Goal: Use online tool/utility: Utilize a website feature to perform a specific function

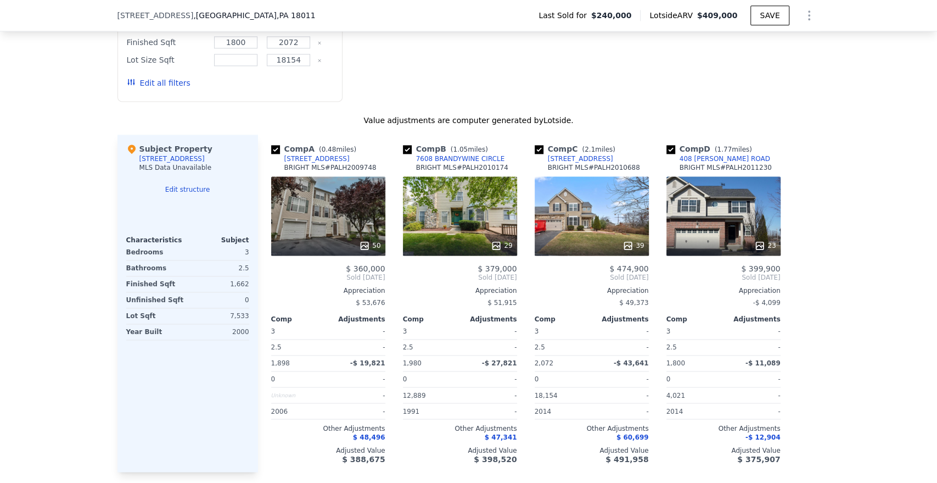
scroll to position [850, 0]
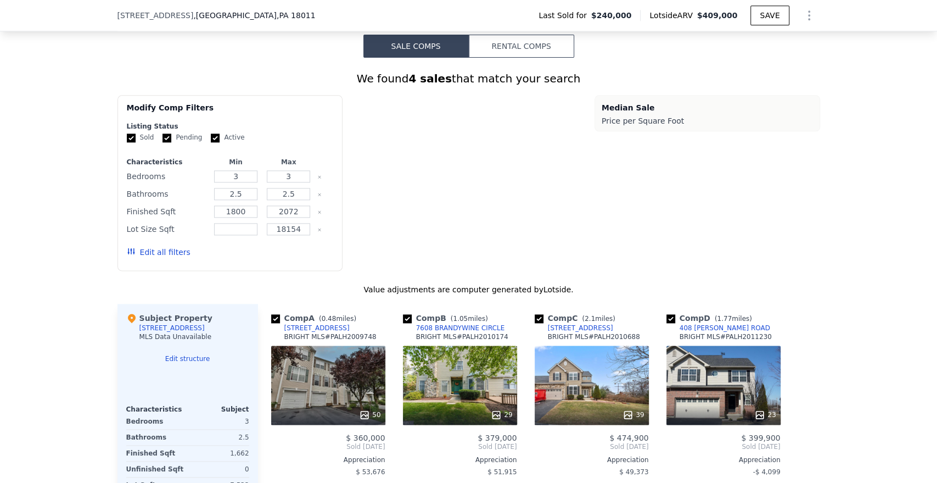
click at [536, 58] on div "We found 4 sales that match your search Filters Map Prices Modify Comp Filters …" at bounding box center [469, 359] width 703 height 603
click at [542, 47] on button "Rental Comps" at bounding box center [521, 46] width 105 height 23
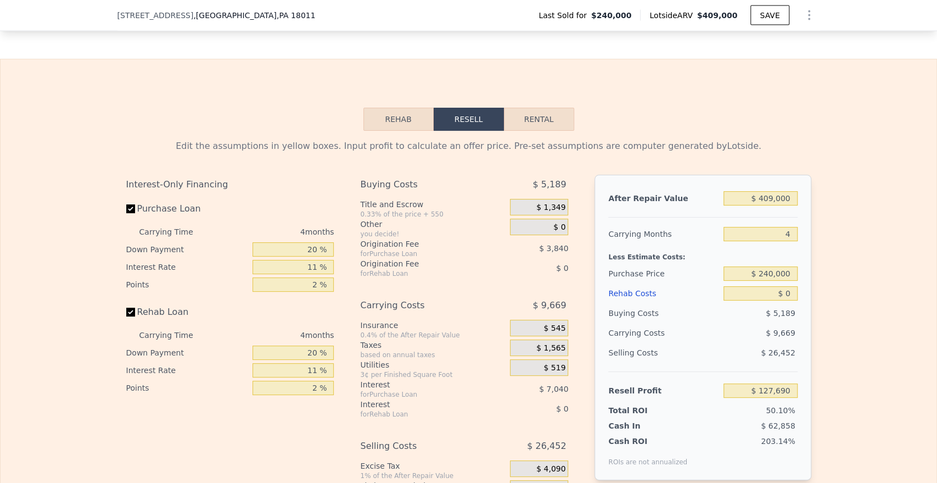
scroll to position [1427, 0]
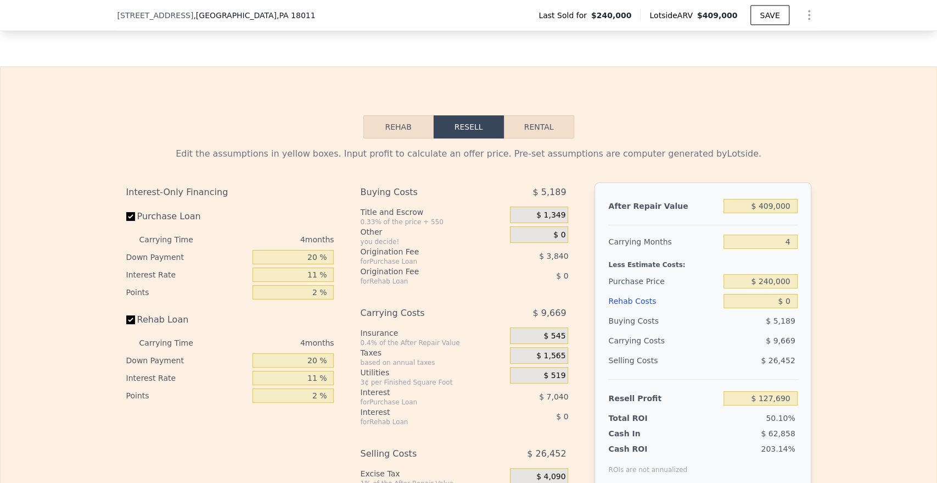
click at [528, 138] on button "Rental" at bounding box center [539, 126] width 70 height 23
select select "30"
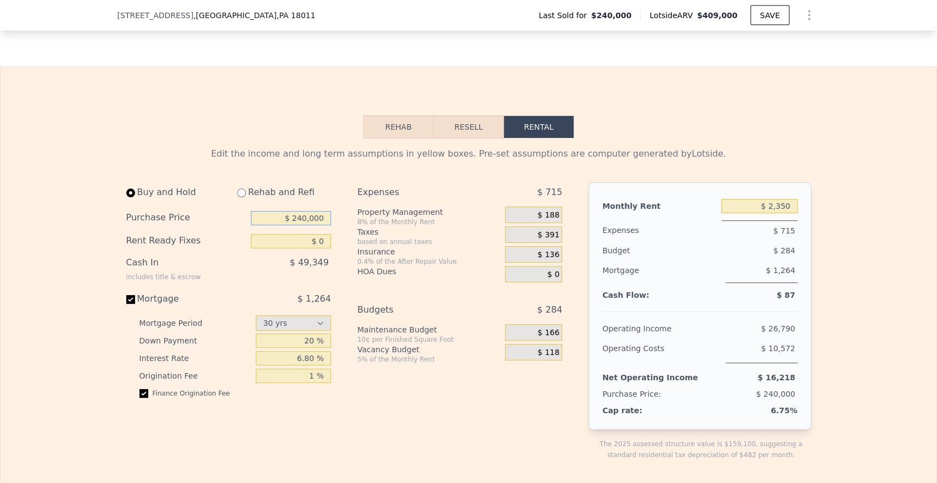
click at [303, 225] on input "$ 240,000" at bounding box center [291, 218] width 80 height 14
type input "$ 305,000"
click at [786, 213] on input "$ 2,350" at bounding box center [760, 206] width 76 height 14
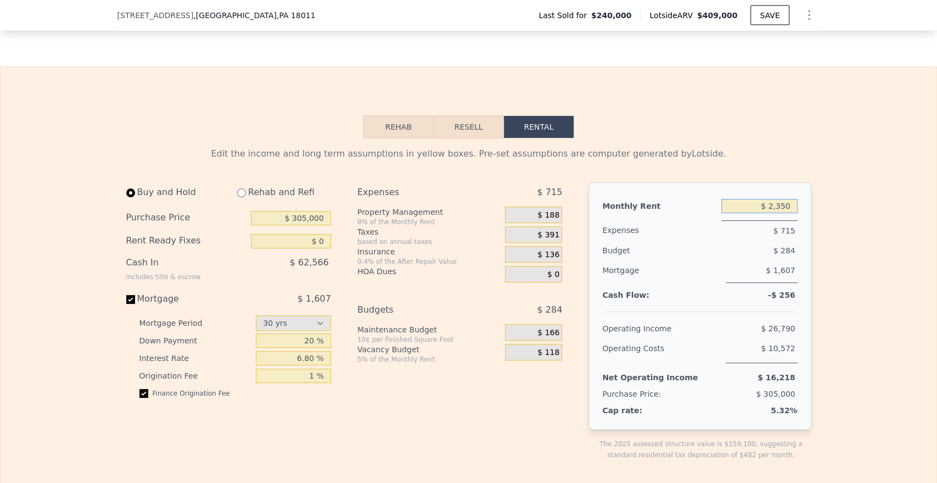
click at [786, 213] on input "$ 2,350" at bounding box center [760, 206] width 76 height 14
drag, startPoint x: 235, startPoint y: 188, endPoint x: 275, endPoint y: 228, distance: 56.7
click at [170, 225] on div "Purchase Price" at bounding box center [186, 218] width 120 height 14
drag, startPoint x: 275, startPoint y: 228, endPoint x: 297, endPoint y: 229, distance: 21.4
click at [296, 229] on div "Purchase Price $ 305,000" at bounding box center [228, 217] width 205 height 23
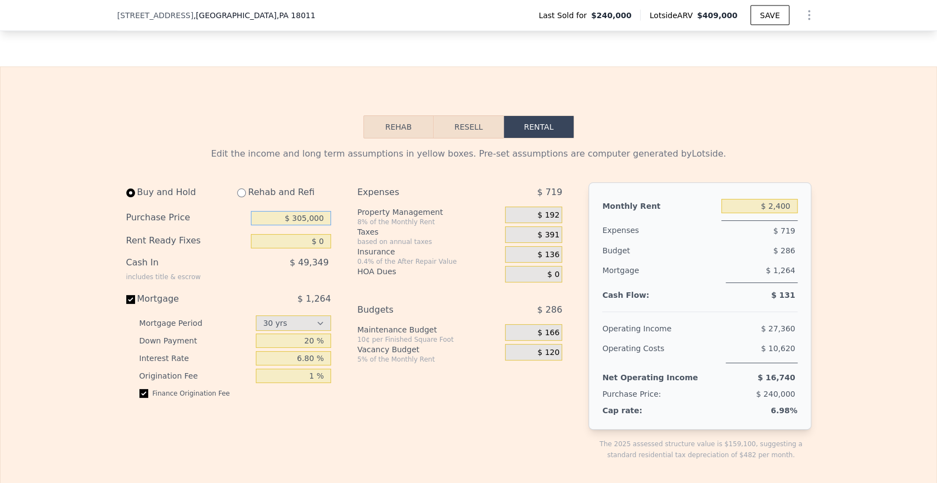
click at [297, 225] on input "$ 305,000" at bounding box center [291, 218] width 80 height 14
click at [775, 213] on input "$ 2,400" at bounding box center [760, 206] width 76 height 14
click at [311, 225] on input "$ 305,000" at bounding box center [291, 218] width 80 height 14
click at [780, 213] on input "$ 2,350" at bounding box center [760, 206] width 76 height 14
click at [311, 206] on div "Buy and Hold Rehab and Refi" at bounding box center [228, 194] width 205 height 24
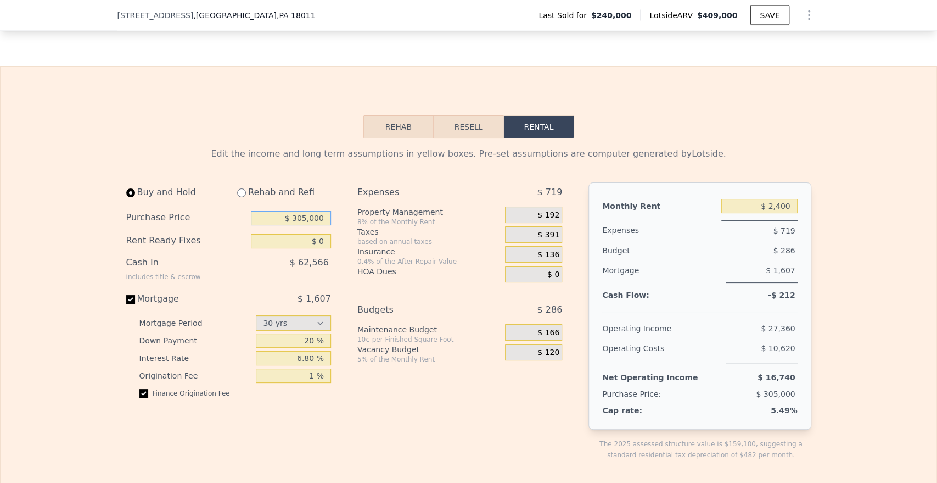
click at [314, 225] on input "$ 305,000" at bounding box center [291, 218] width 80 height 14
click at [782, 213] on input "$ 2,350" at bounding box center [760, 206] width 76 height 14
type input "$ 2,400"
click at [311, 225] on input "$ 305,000" at bounding box center [291, 218] width 80 height 14
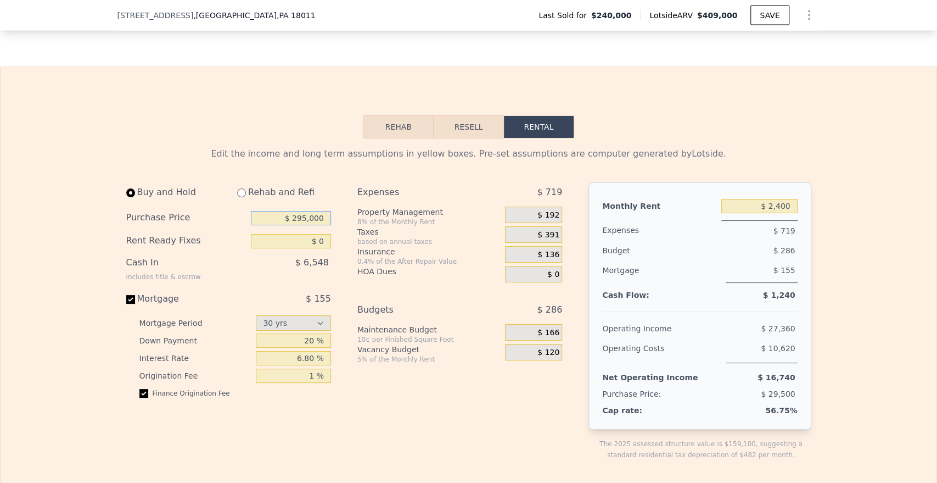
type input "$ 295,000"
click at [783, 213] on input "$ 2,350" at bounding box center [760, 206] width 76 height 14
click at [773, 213] on input "$ 2,350" at bounding box center [760, 206] width 76 height 14
click at [777, 213] on input "$ 2,350" at bounding box center [760, 206] width 76 height 14
click at [306, 225] on input "$ 295,000" at bounding box center [291, 218] width 80 height 14
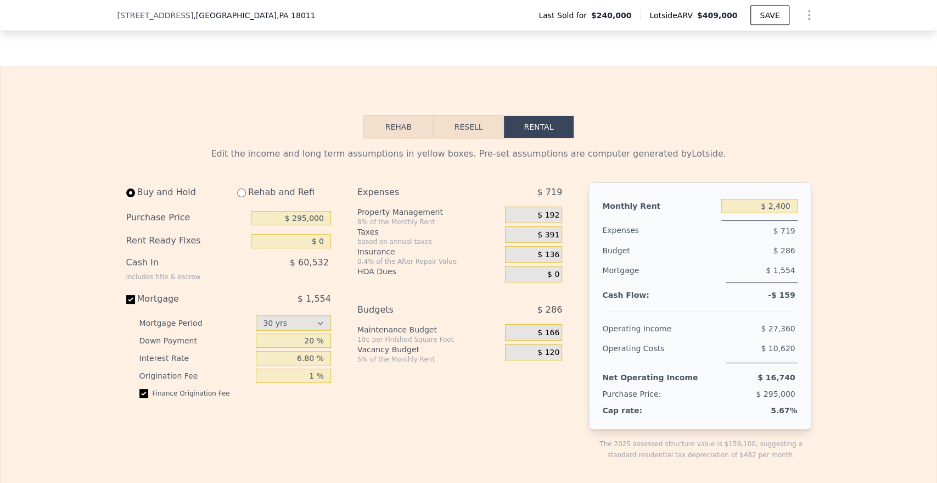
type input "$ 2,350"
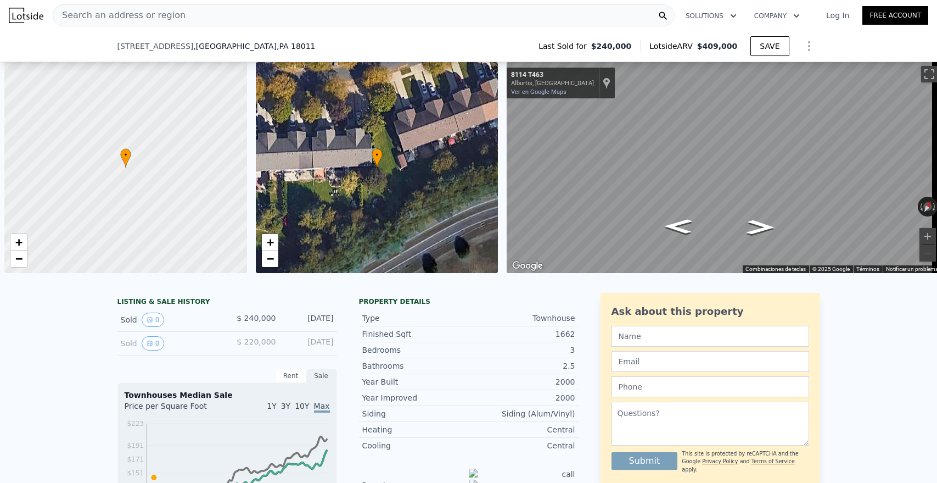
select select "30"
